Goal: Information Seeking & Learning: Find specific page/section

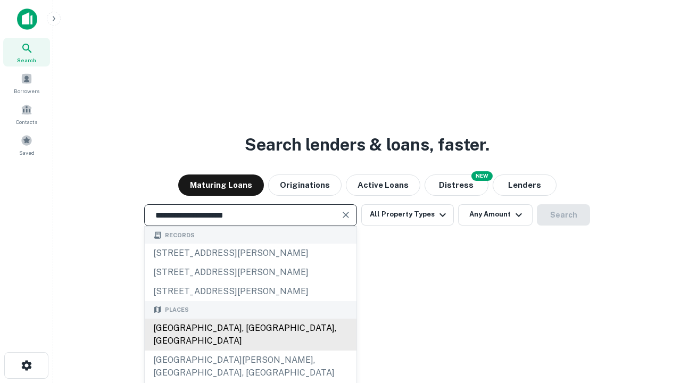
click at [250, 351] on div "[GEOGRAPHIC_DATA], [GEOGRAPHIC_DATA], [GEOGRAPHIC_DATA]" at bounding box center [251, 335] width 212 height 32
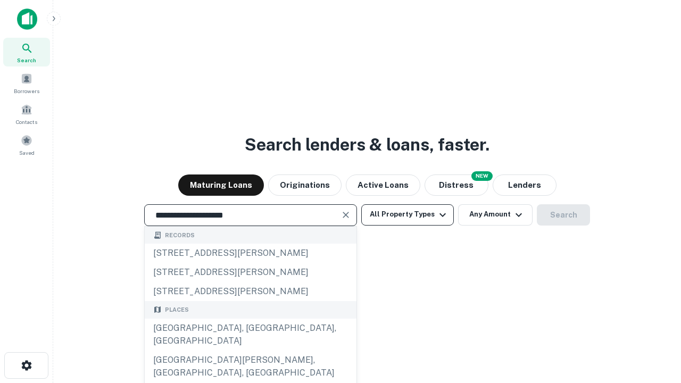
type input "**********"
click at [408, 215] on button "All Property Types" at bounding box center [407, 214] width 93 height 21
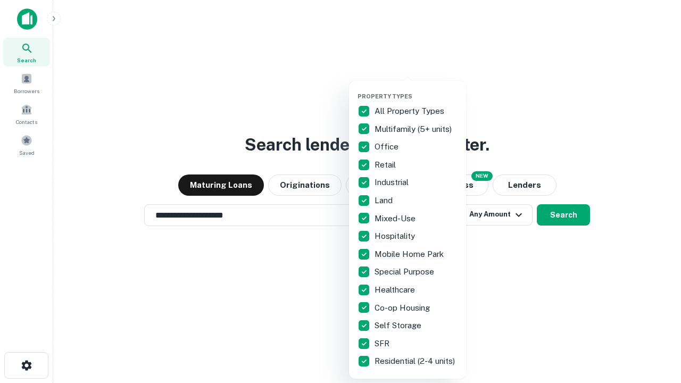
click at [416, 89] on button "button" at bounding box center [416, 89] width 117 height 1
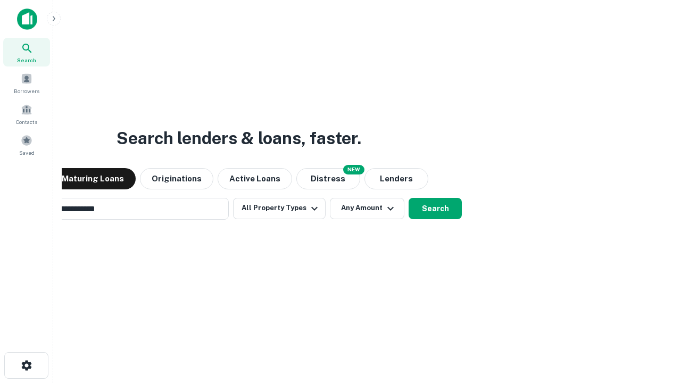
scroll to position [17, 0]
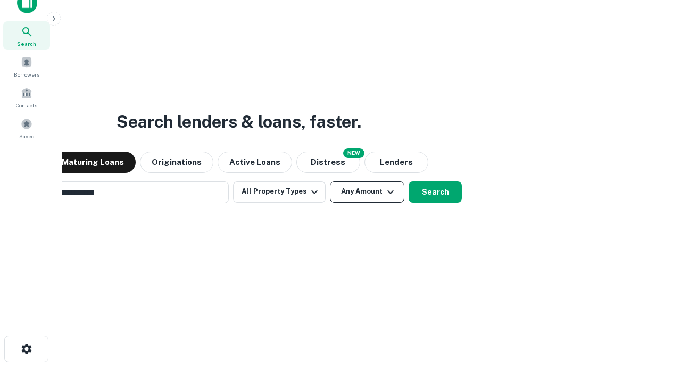
click at [330, 182] on button "Any Amount" at bounding box center [367, 192] width 75 height 21
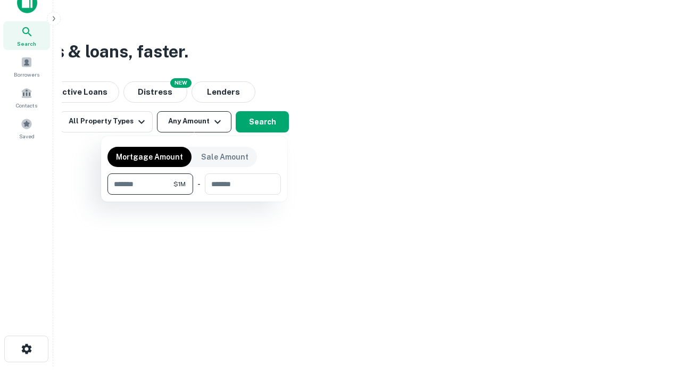
scroll to position [17, 0]
type input "*******"
click at [194, 195] on button "button" at bounding box center [195, 195] width 174 height 1
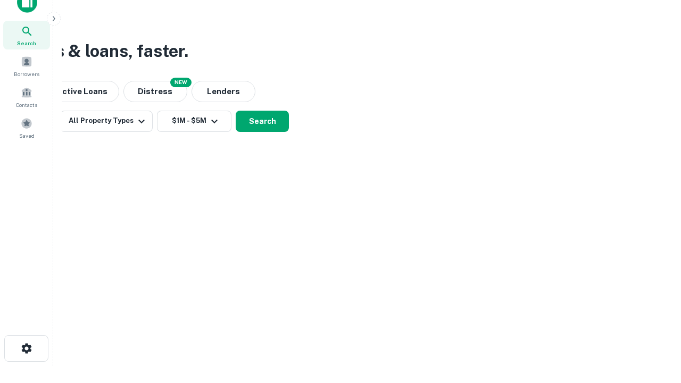
scroll to position [6, 196]
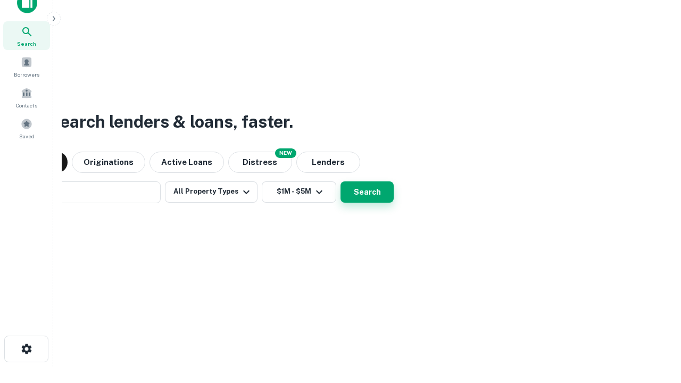
click at [341, 182] on button "Search" at bounding box center [367, 192] width 53 height 21
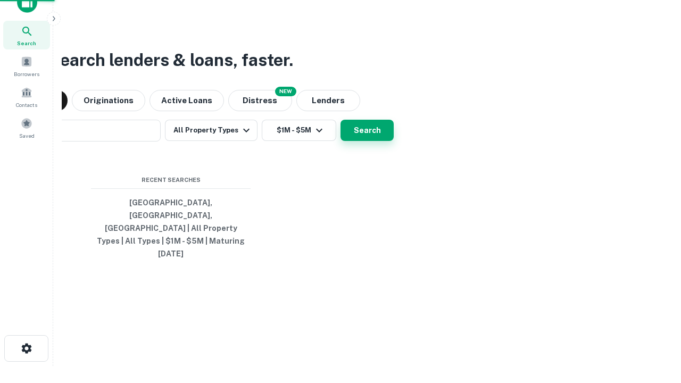
scroll to position [28, 301]
